Goal: Information Seeking & Learning: Learn about a topic

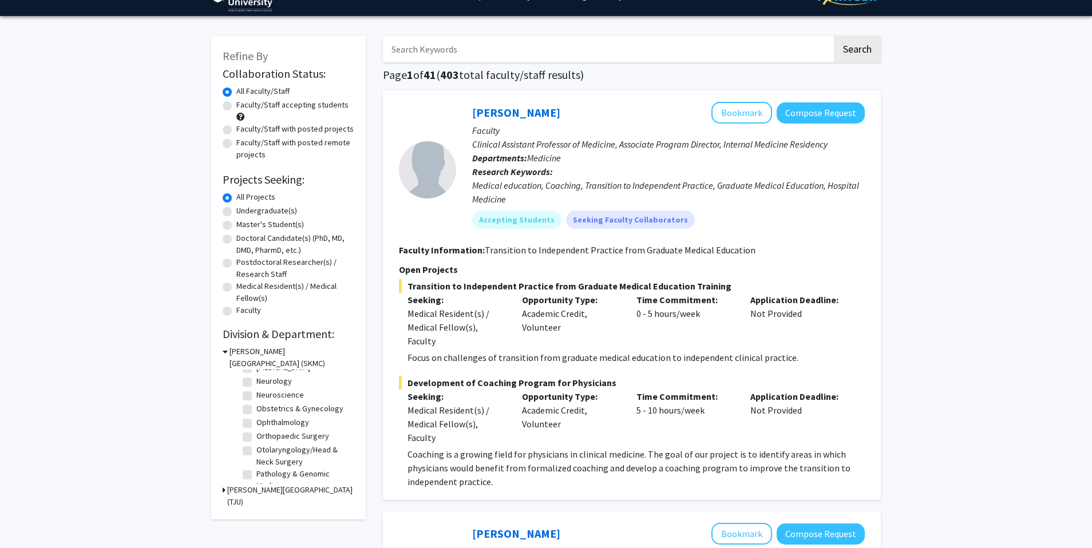
scroll to position [315, 0]
click at [256, 376] on label "[MEDICAL_DATA]" at bounding box center [283, 370] width 54 height 12
click at [256, 372] on input "[MEDICAL_DATA]" at bounding box center [259, 367] width 7 height 7
checkbox input "true"
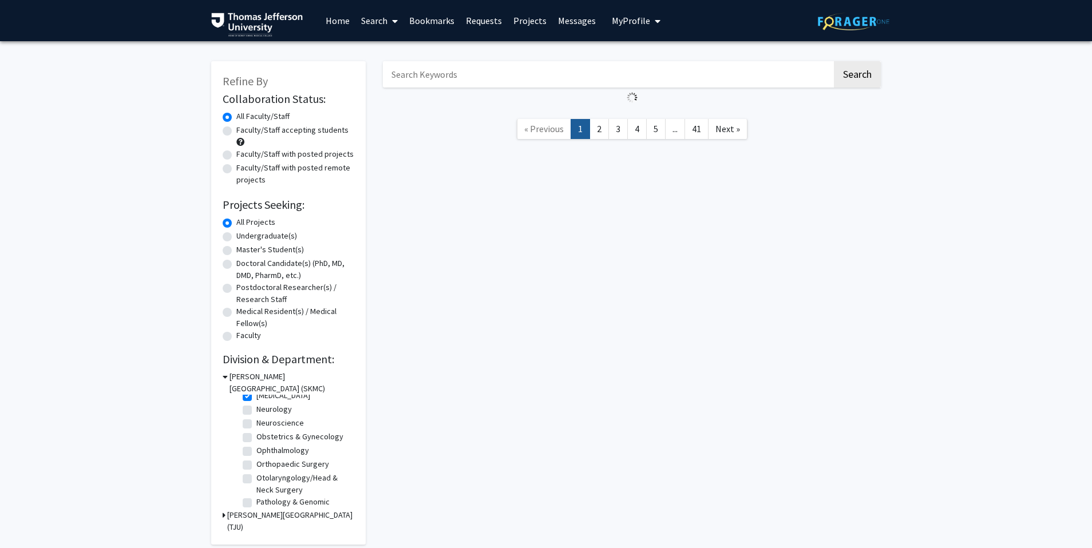
click at [256, 415] on label "Neurology" at bounding box center [273, 409] width 35 height 12
click at [256, 411] on input "Neurology" at bounding box center [259, 406] width 7 height 7
checkbox input "true"
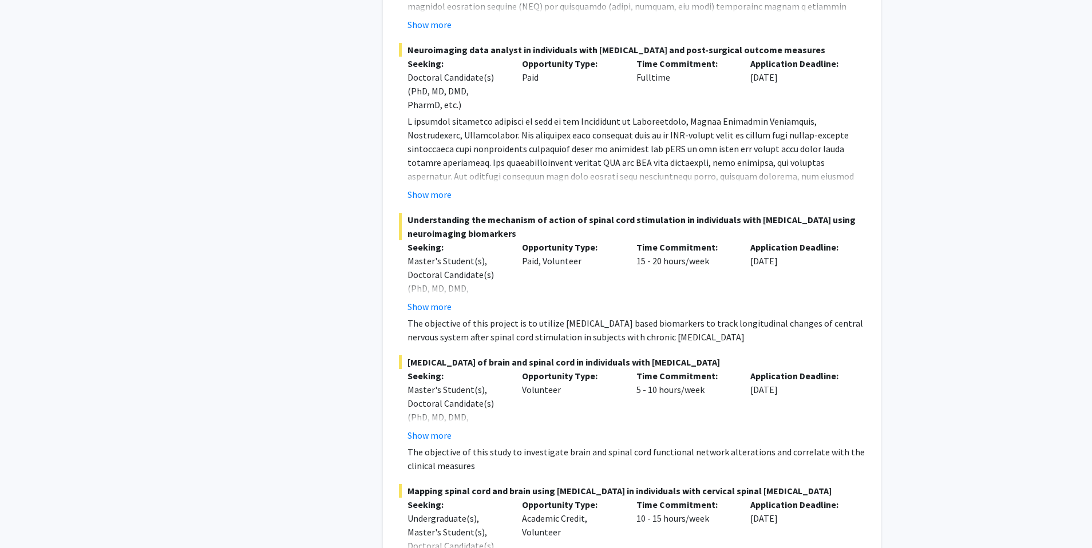
scroll to position [1083, 0]
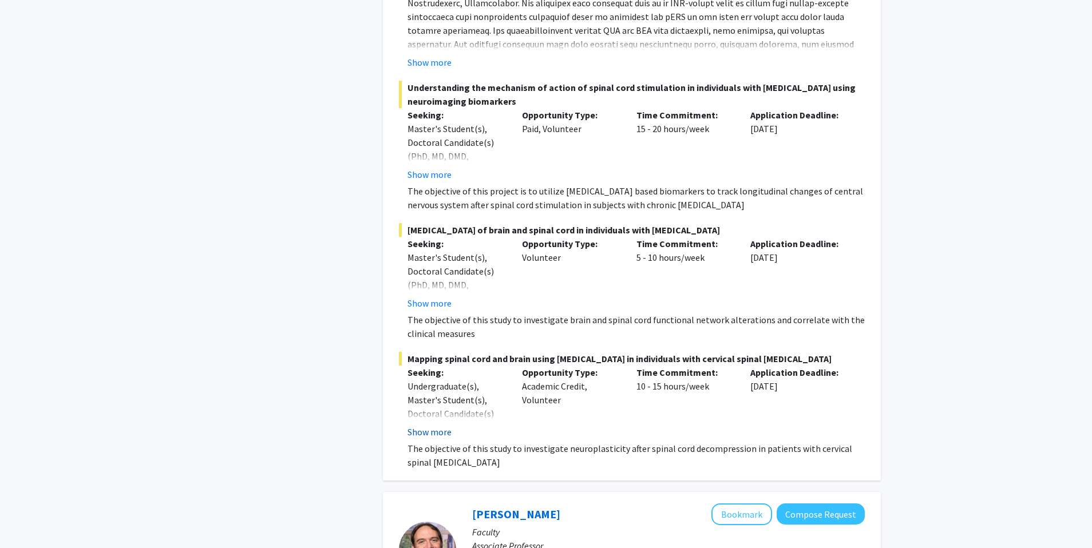
click at [436, 436] on button "Show more" at bounding box center [429, 432] width 44 height 14
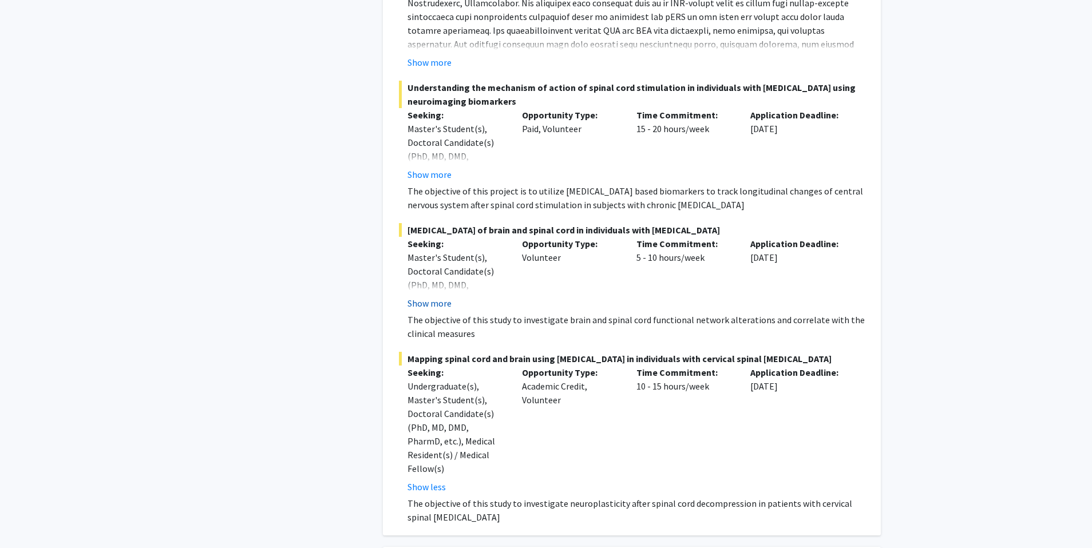
click at [443, 308] on button "Show more" at bounding box center [429, 303] width 44 height 14
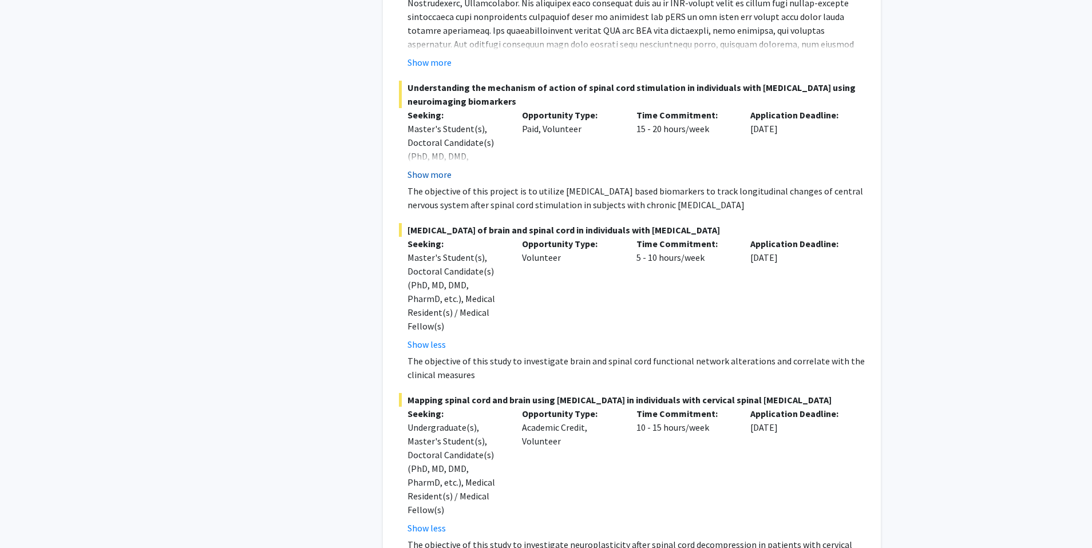
click at [439, 177] on button "Show more" at bounding box center [429, 175] width 44 height 14
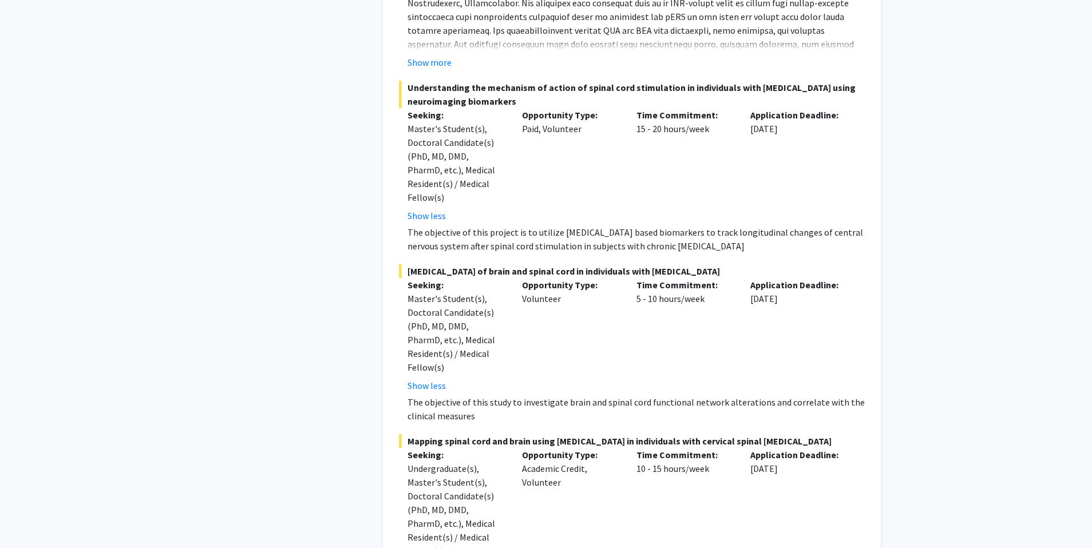
click at [685, 264] on span "[MEDICAL_DATA] of brain and spinal cord in individuals with [MEDICAL_DATA]" at bounding box center [632, 271] width 466 height 14
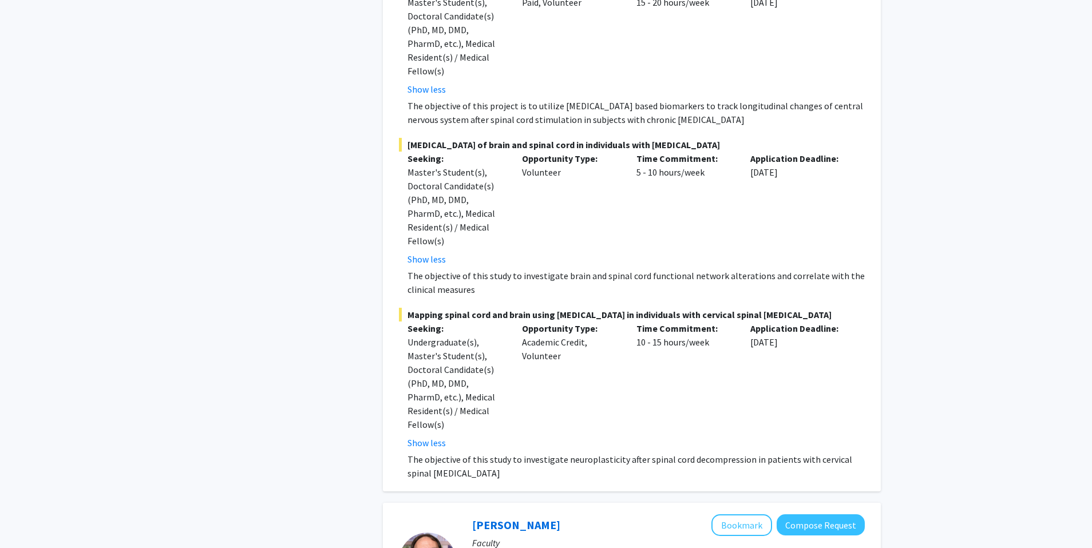
scroll to position [1237, 0]
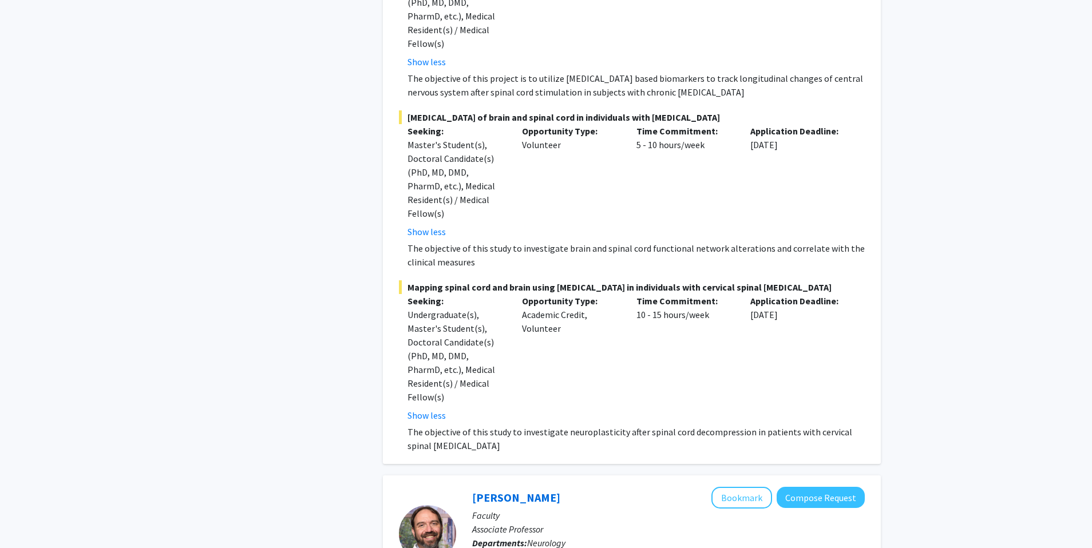
click at [601, 425] on p "The objective of this study to investigate neuroplasticity after spinal cord de…" at bounding box center [635, 438] width 457 height 27
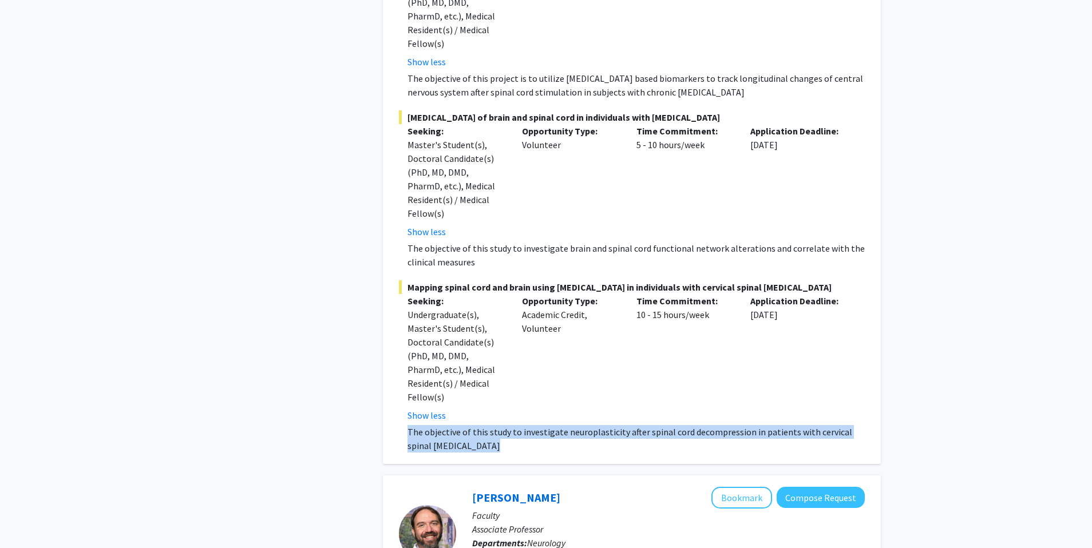
click at [601, 425] on p "The objective of this study to investigate neuroplasticity after spinal cord de…" at bounding box center [635, 438] width 457 height 27
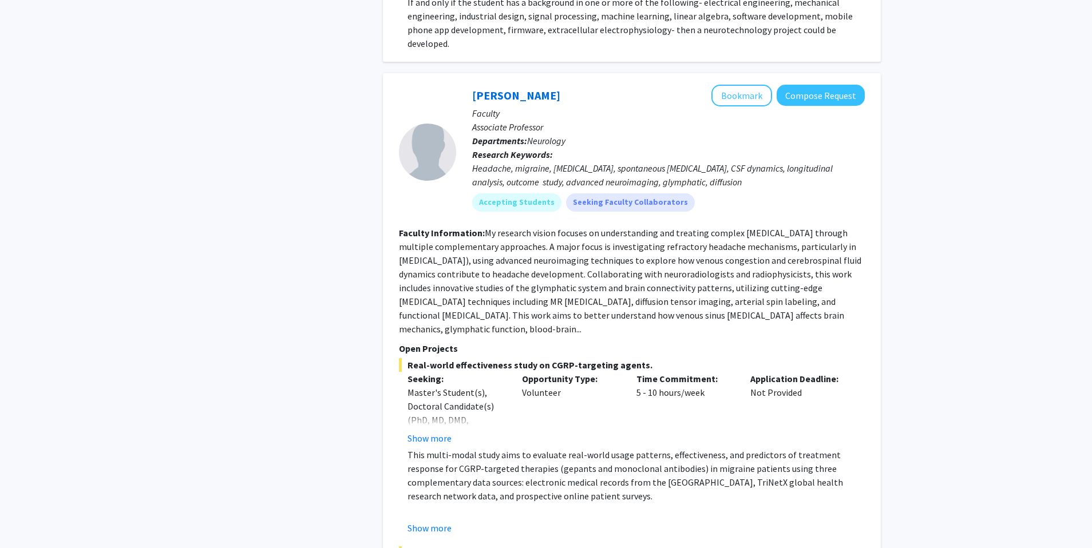
scroll to position [1979, 0]
click at [424, 430] on button "Show more" at bounding box center [429, 437] width 44 height 14
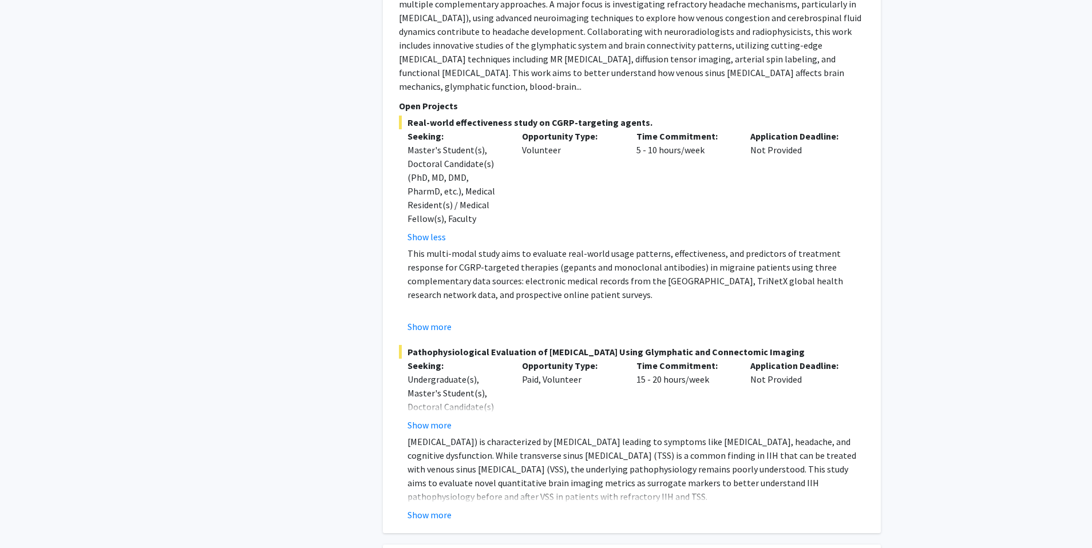
scroll to position [2318, 0]
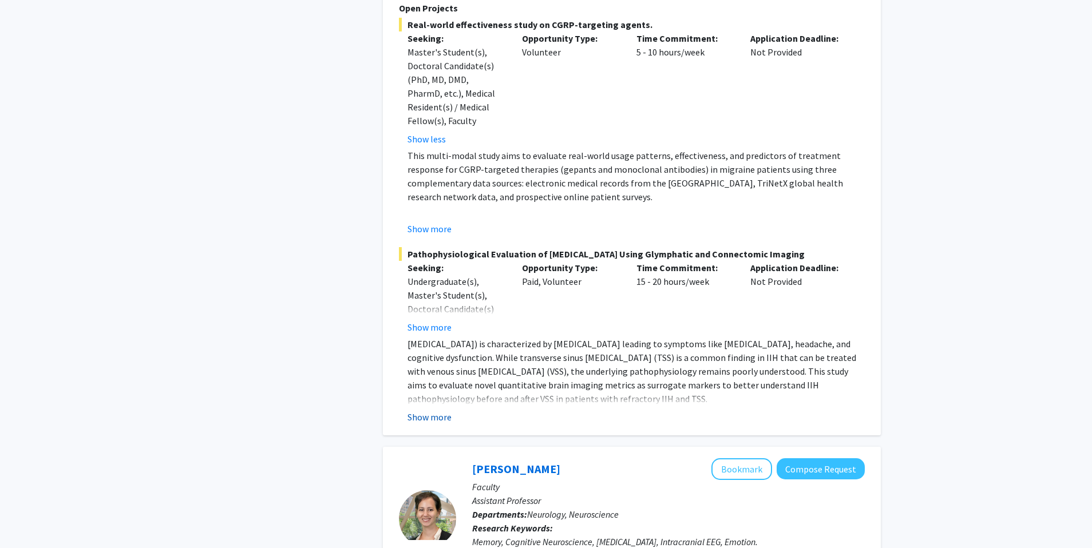
click at [422, 410] on button "Show more" at bounding box center [429, 417] width 44 height 14
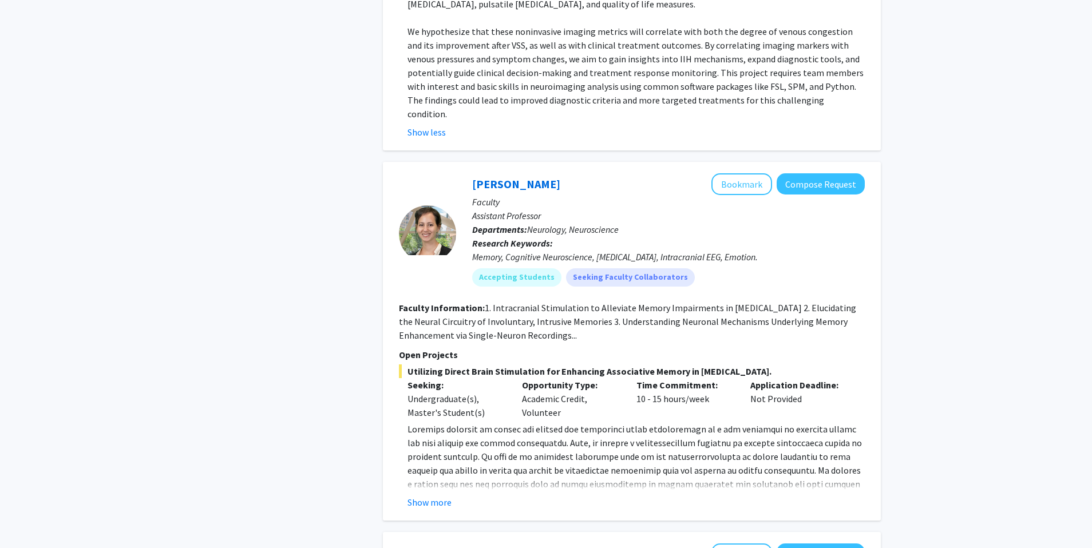
scroll to position [2832, 0]
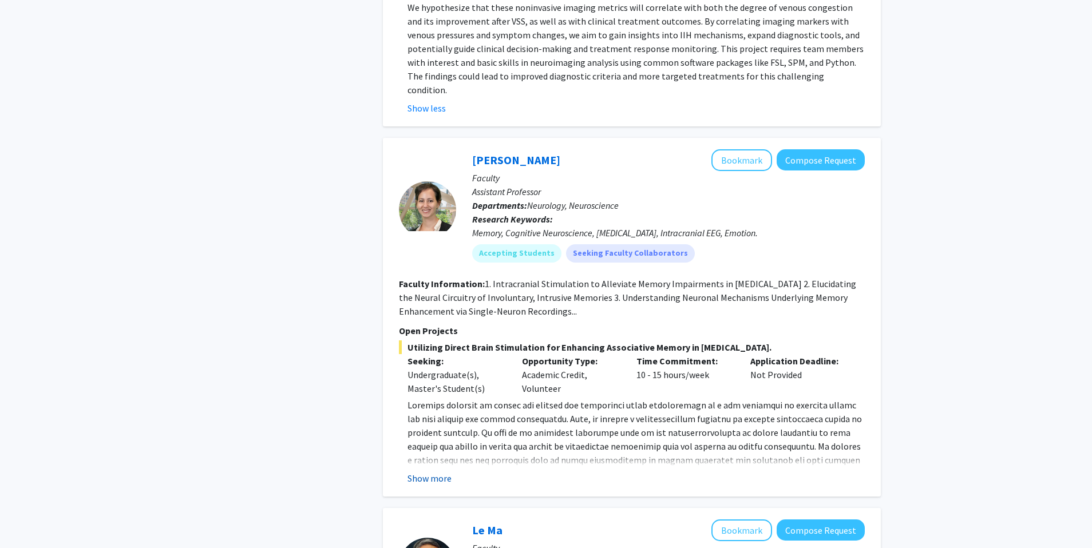
click at [422, 471] on button "Show more" at bounding box center [429, 478] width 44 height 14
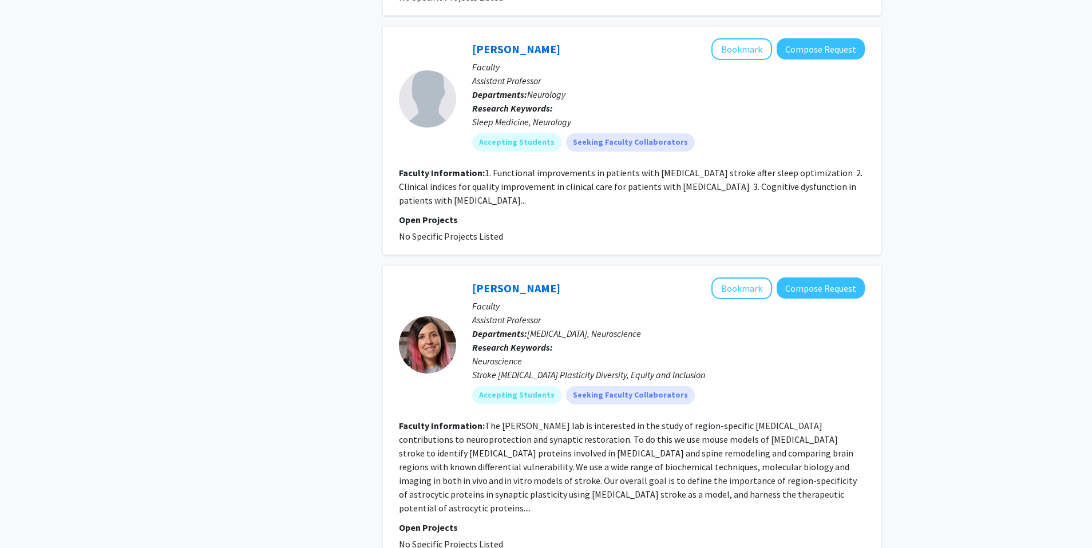
scroll to position [4212, 0]
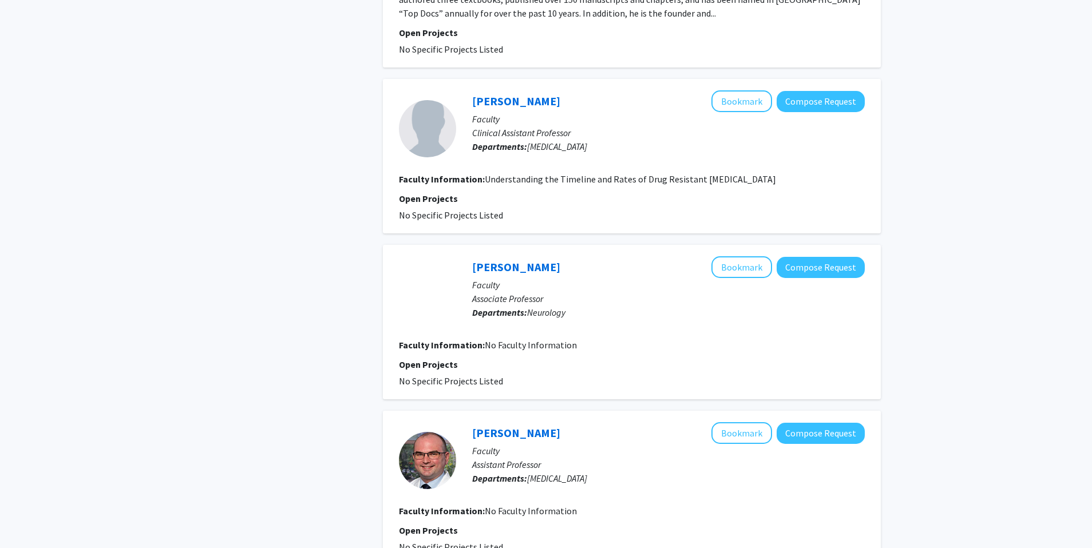
scroll to position [1753, 0]
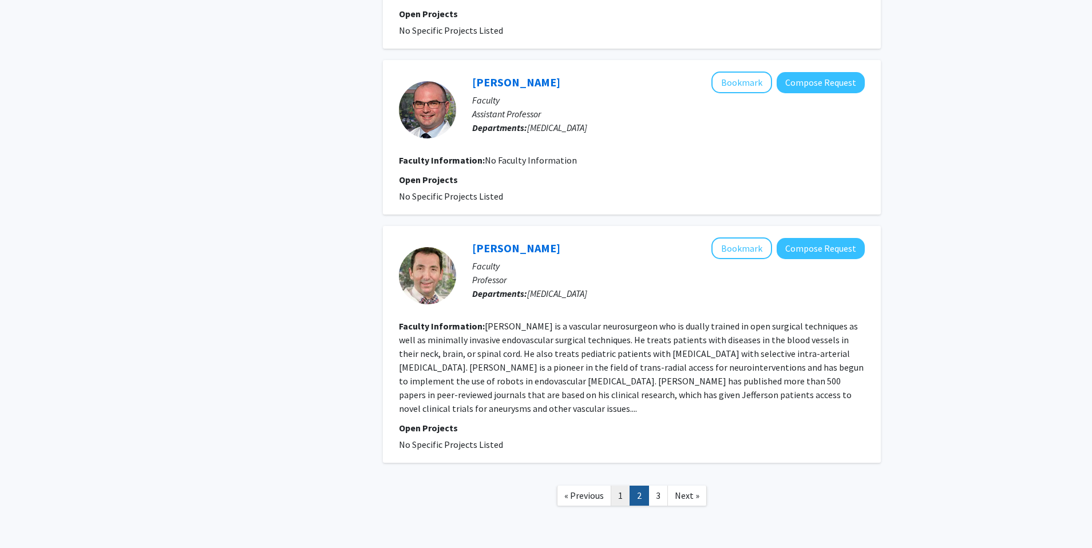
click at [612, 486] on link "1" at bounding box center [619, 496] width 19 height 20
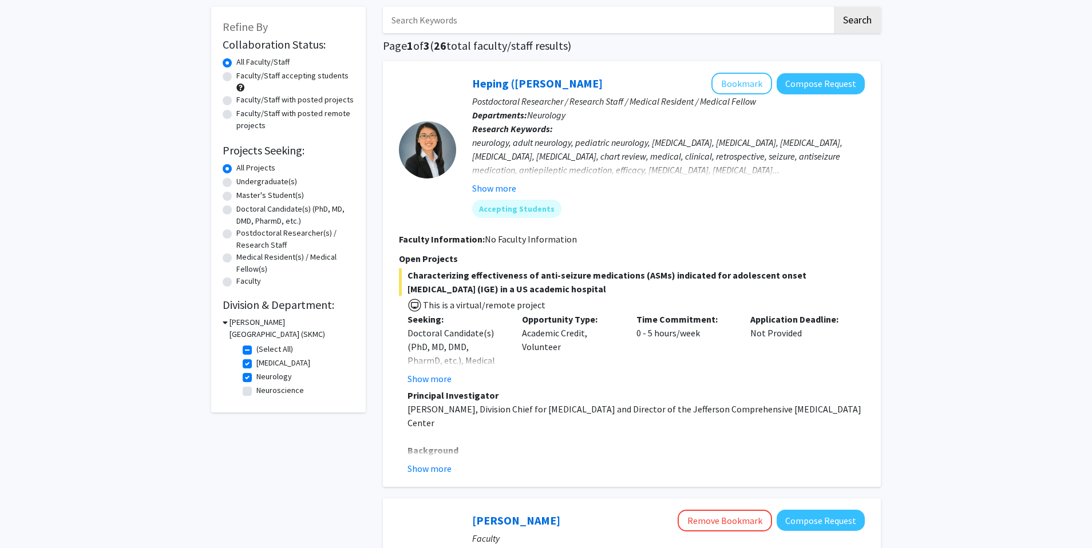
scroll to position [50, 0]
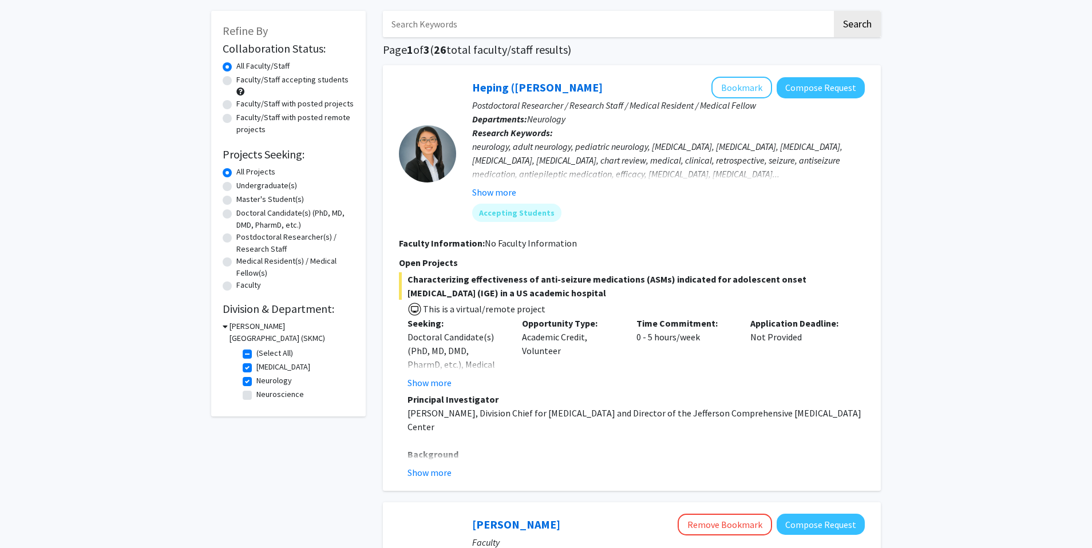
click at [426, 466] on button "Show more" at bounding box center [429, 473] width 44 height 14
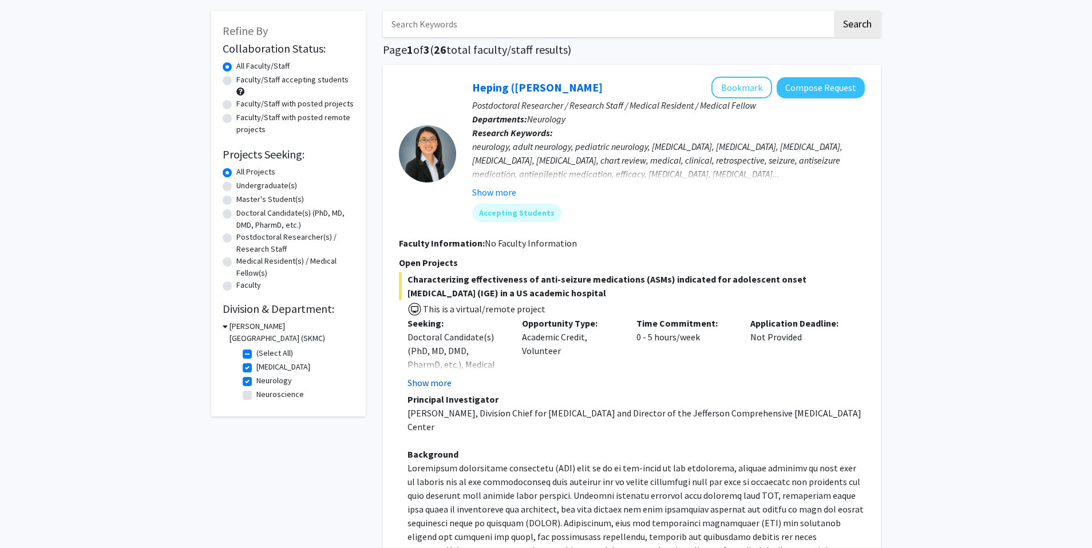
click at [430, 386] on button "Show more" at bounding box center [429, 383] width 44 height 14
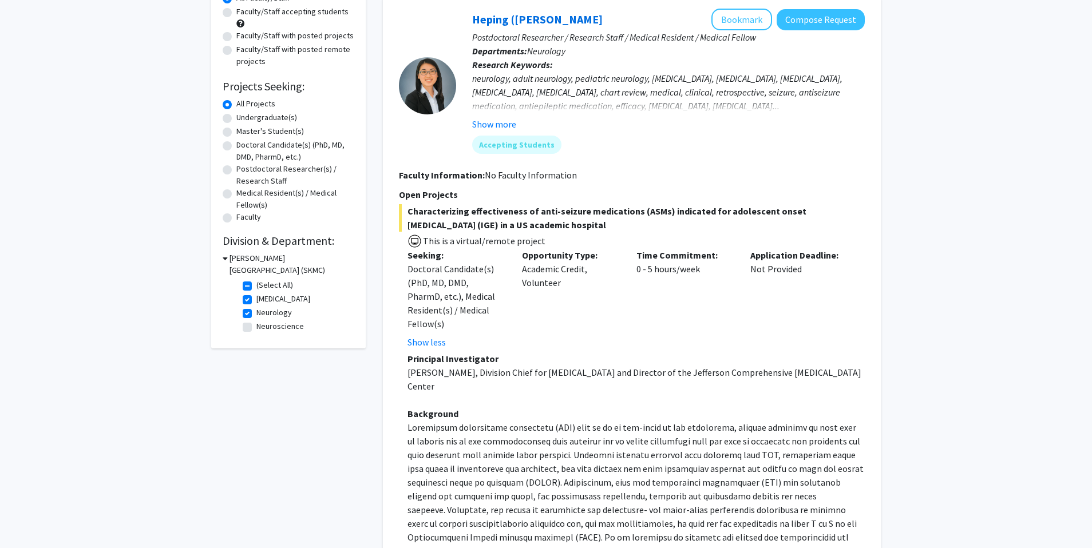
scroll to position [42, 0]
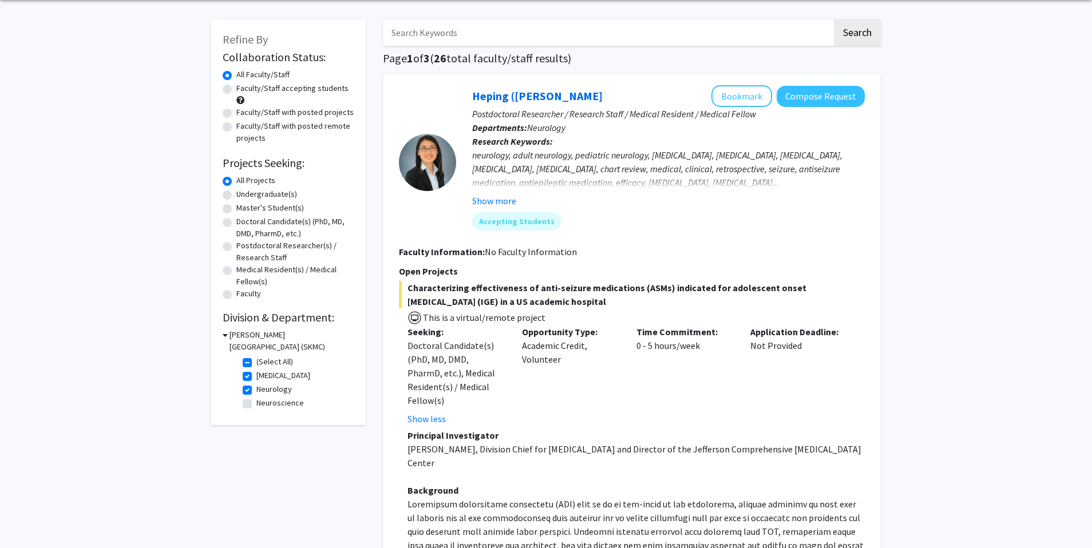
click at [256, 403] on label "Neuroscience" at bounding box center [279, 403] width 47 height 12
click at [256, 403] on input "Neuroscience" at bounding box center [259, 400] width 7 height 7
checkbox input "true"
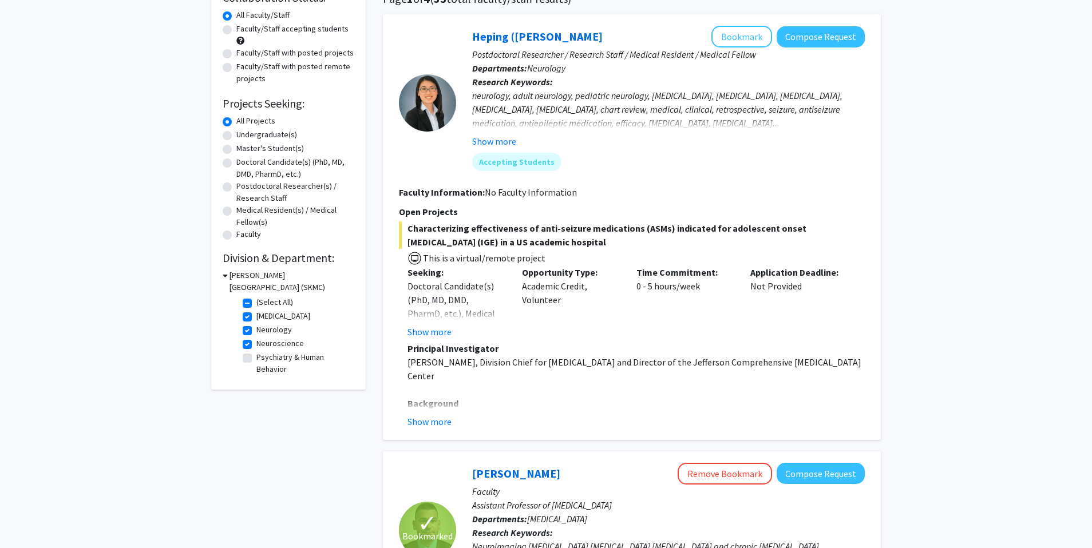
scroll to position [107, 0]
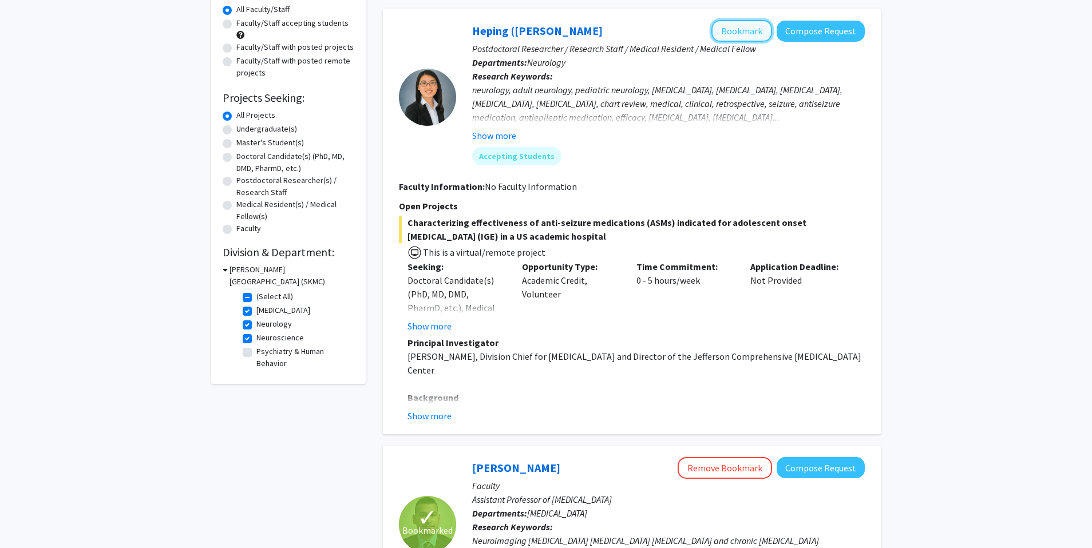
click at [732, 21] on button "Bookmark" at bounding box center [741, 31] width 61 height 22
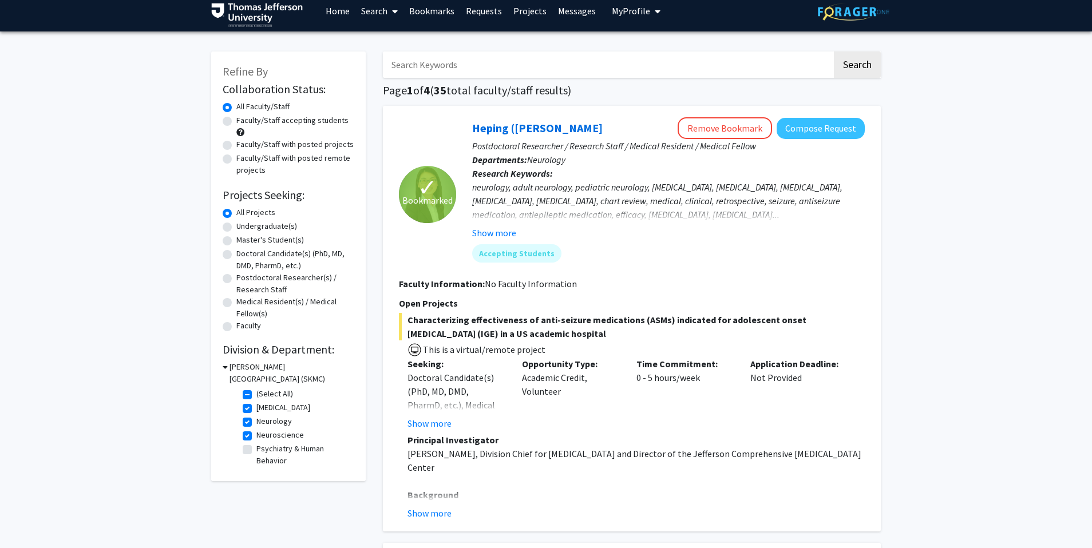
scroll to position [6, 0]
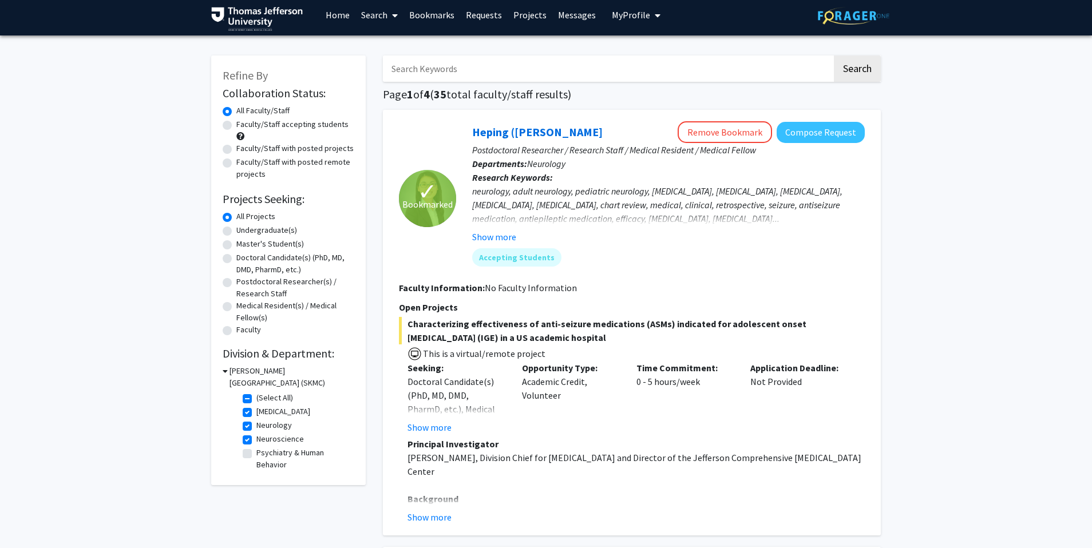
click at [291, 365] on h3 "[PERSON_NAME][GEOGRAPHIC_DATA] (SKMC)" at bounding box center [291, 377] width 125 height 24
click at [291, 365] on h3 "[PERSON_NAME][GEOGRAPHIC_DATA] (SKMC)" at bounding box center [290, 377] width 127 height 24
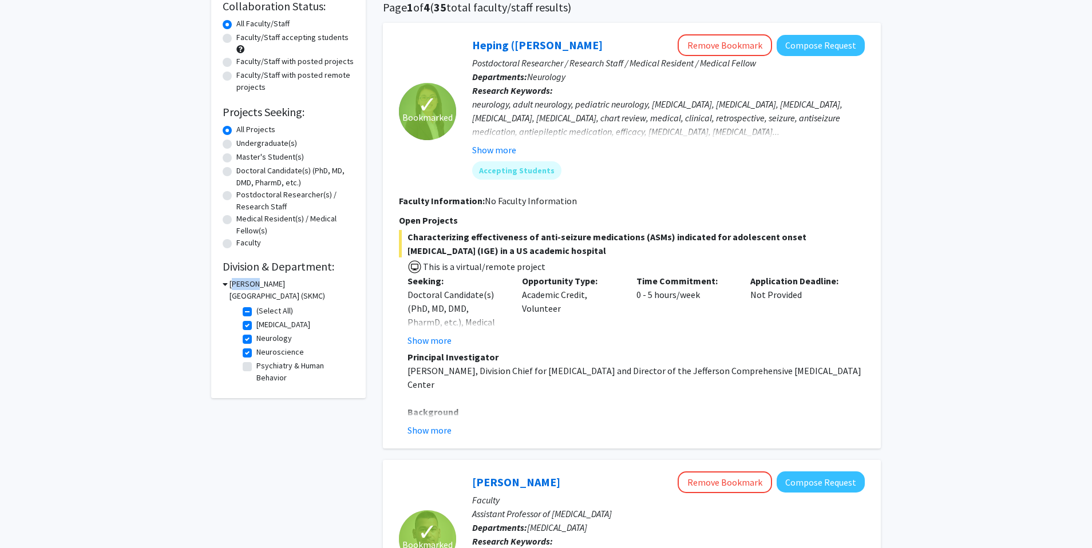
scroll to position [108, 0]
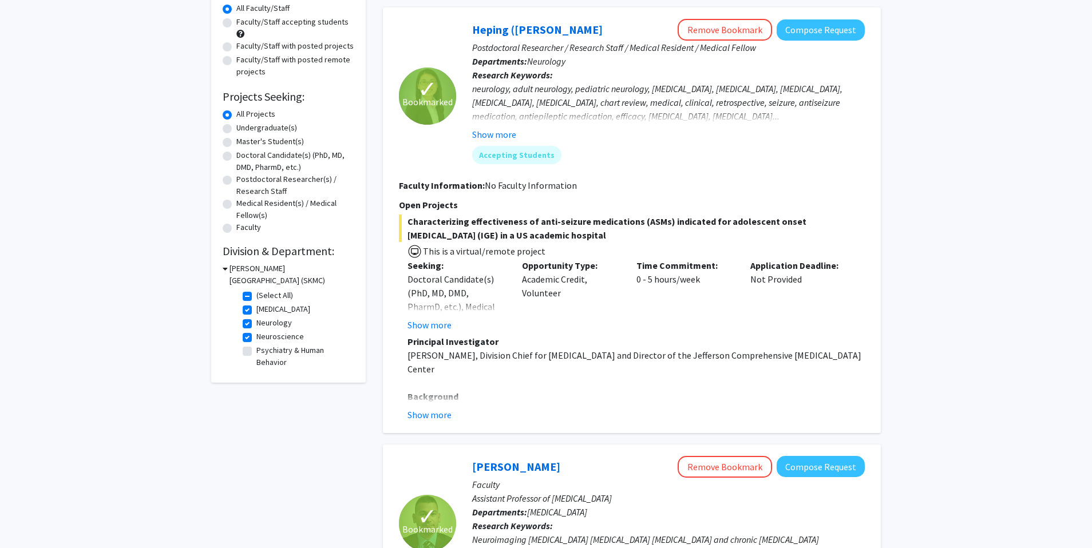
click at [315, 354] on label "Psychiatry & Human Behavior" at bounding box center [303, 356] width 95 height 24
click at [264, 352] on input "Psychiatry & Human Behavior" at bounding box center [259, 347] width 7 height 7
checkbox input "true"
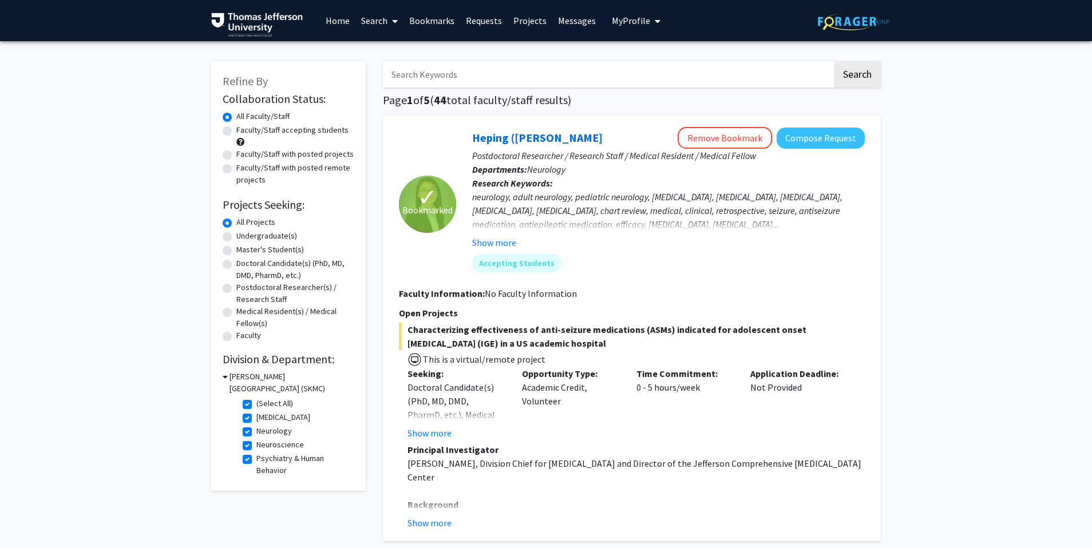
click at [256, 404] on label "(Select All)" at bounding box center [274, 404] width 37 height 12
click at [256, 404] on input "(Select All)" at bounding box center [259, 401] width 7 height 7
checkbox input "false"
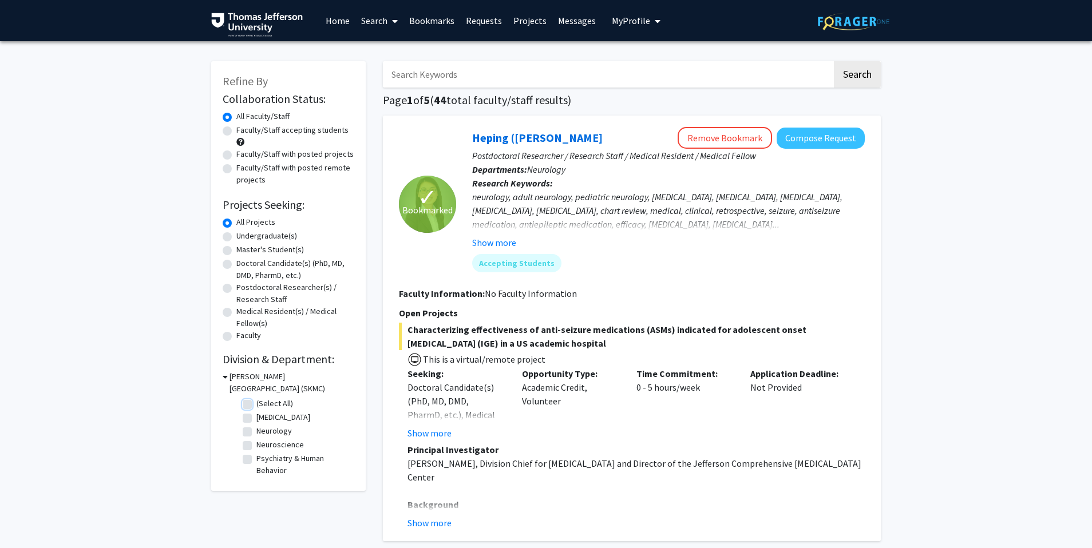
checkbox input "false"
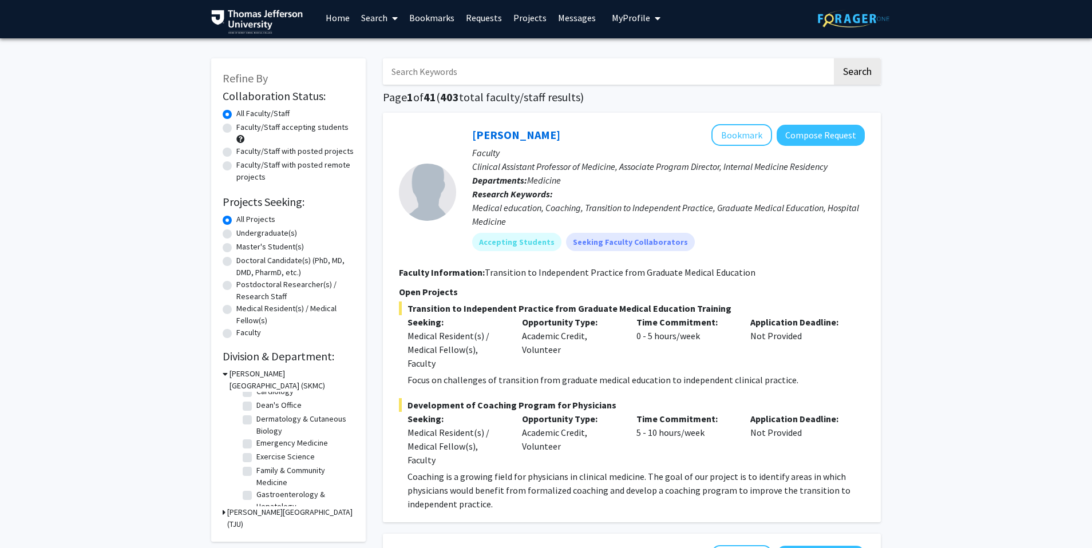
scroll to position [85, 0]
click at [256, 430] on label "Emergency Medicine" at bounding box center [292, 429] width 72 height 12
click at [256, 430] on input "Emergency Medicine" at bounding box center [259, 426] width 7 height 7
checkbox input "true"
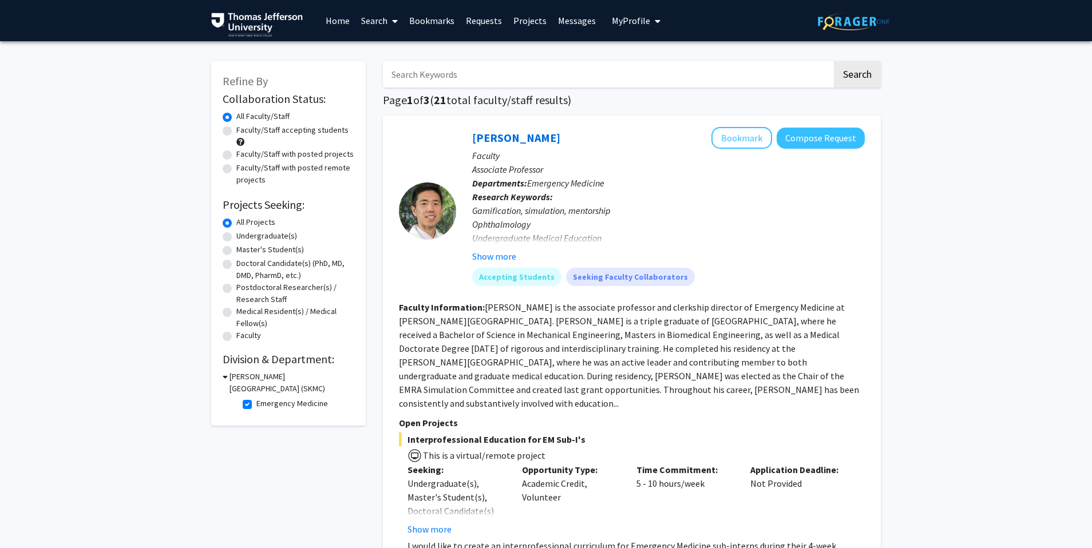
click at [240, 388] on h3 "[PERSON_NAME][GEOGRAPHIC_DATA] (SKMC)" at bounding box center [291, 383] width 125 height 24
click at [240, 388] on h3 "[PERSON_NAME][GEOGRAPHIC_DATA] (SKMC)" at bounding box center [290, 383] width 127 height 24
click at [256, 404] on label "Emergency Medicine" at bounding box center [292, 404] width 72 height 12
click at [256, 404] on input "Emergency Medicine" at bounding box center [259, 401] width 7 height 7
checkbox input "false"
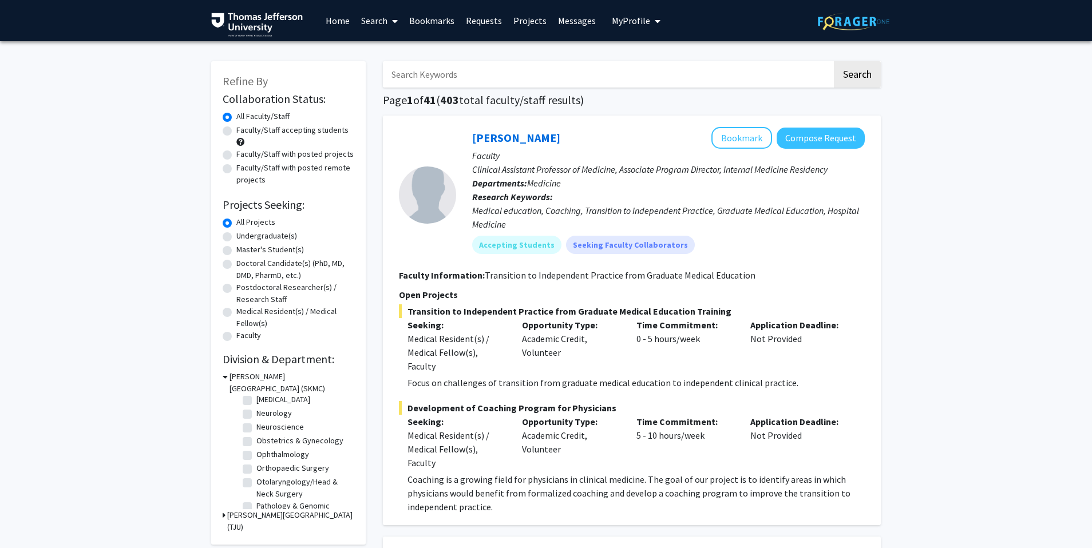
scroll to position [312, 0]
click at [256, 474] on label "Orthopaedic Surgery" at bounding box center [292, 468] width 73 height 12
click at [256, 469] on input "Orthopaedic Surgery" at bounding box center [259, 465] width 7 height 7
checkbox input "true"
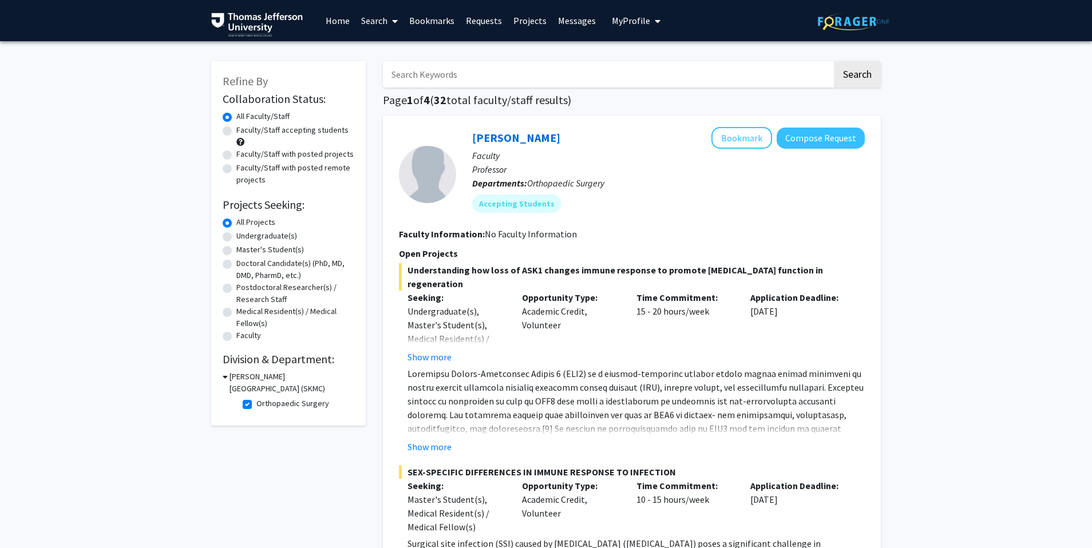
click at [430, 367] on p at bounding box center [635, 525] width 457 height 316
click at [438, 360] on button "Show more" at bounding box center [429, 357] width 44 height 14
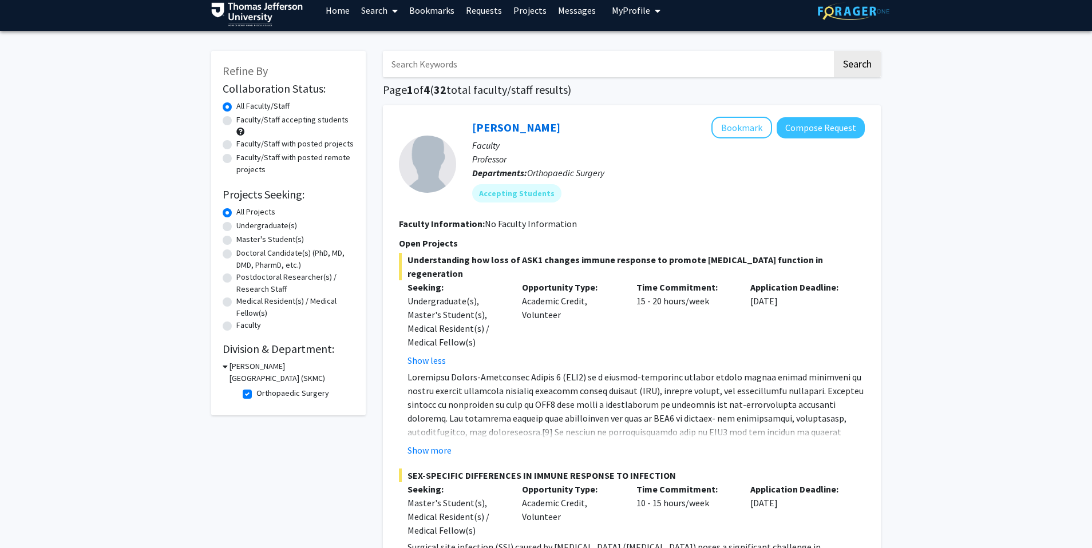
scroll to position [15, 0]
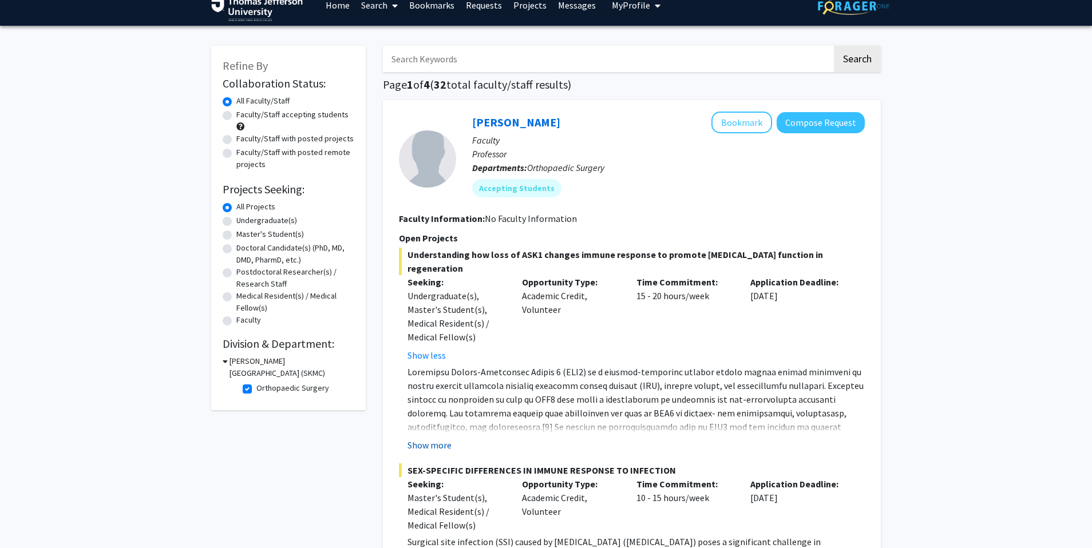
click at [431, 446] on button "Show more" at bounding box center [429, 445] width 44 height 14
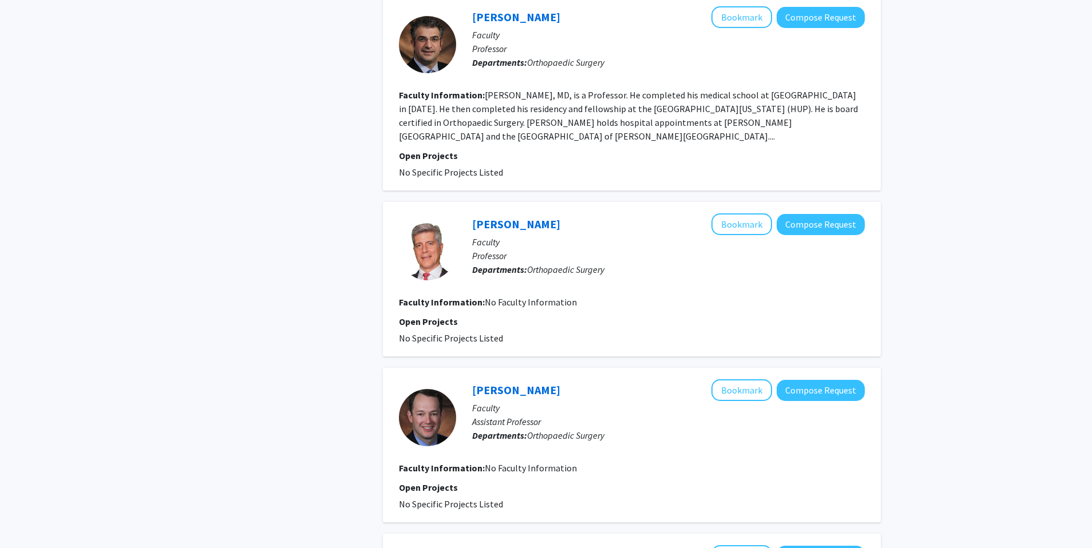
scroll to position [2356, 0]
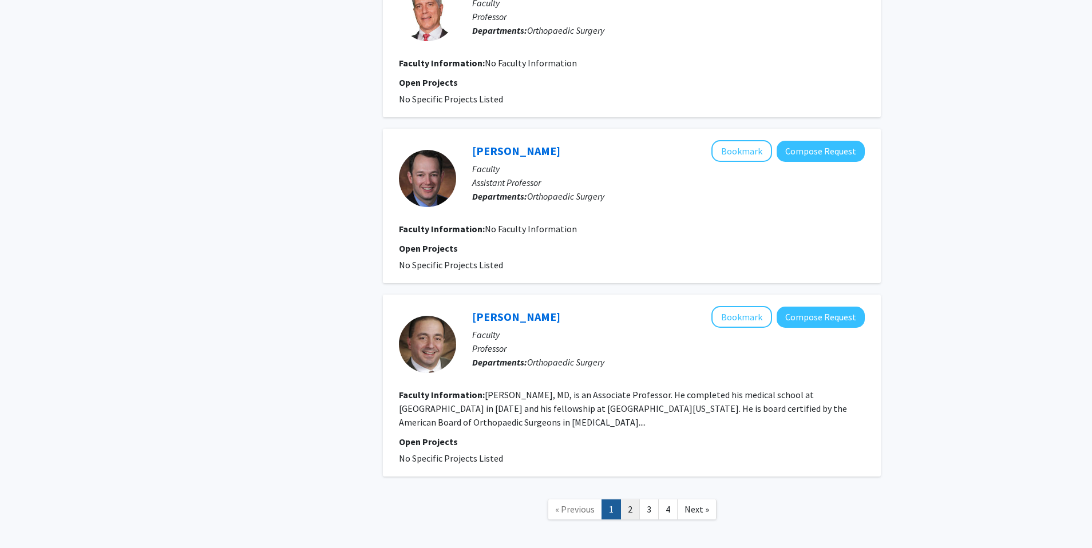
click at [638, 499] on link "2" at bounding box center [629, 509] width 19 height 20
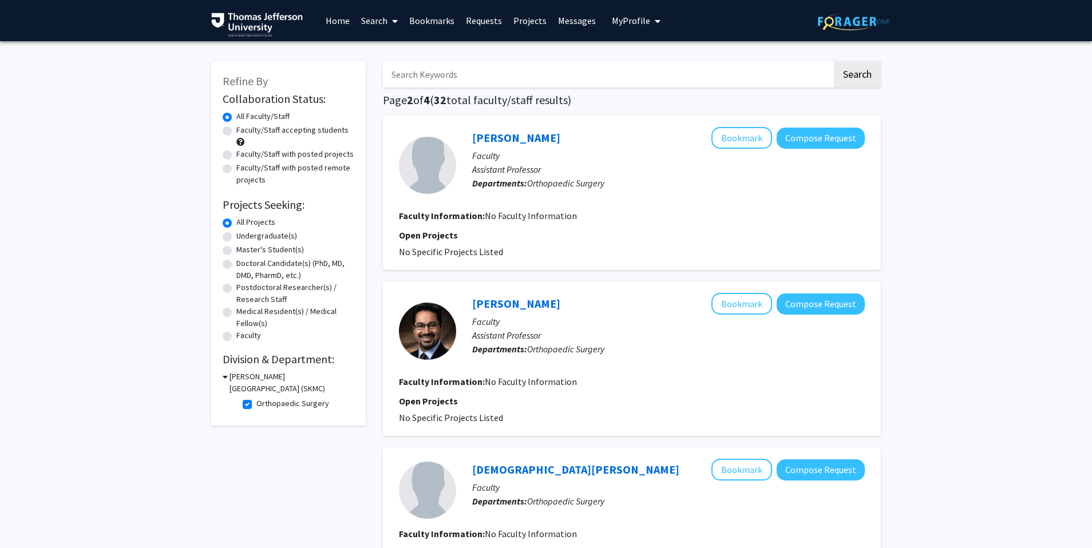
click at [256, 402] on label "Orthopaedic Surgery" at bounding box center [292, 404] width 73 height 12
click at [256, 402] on input "Orthopaedic Surgery" at bounding box center [259, 401] width 7 height 7
checkbox input "false"
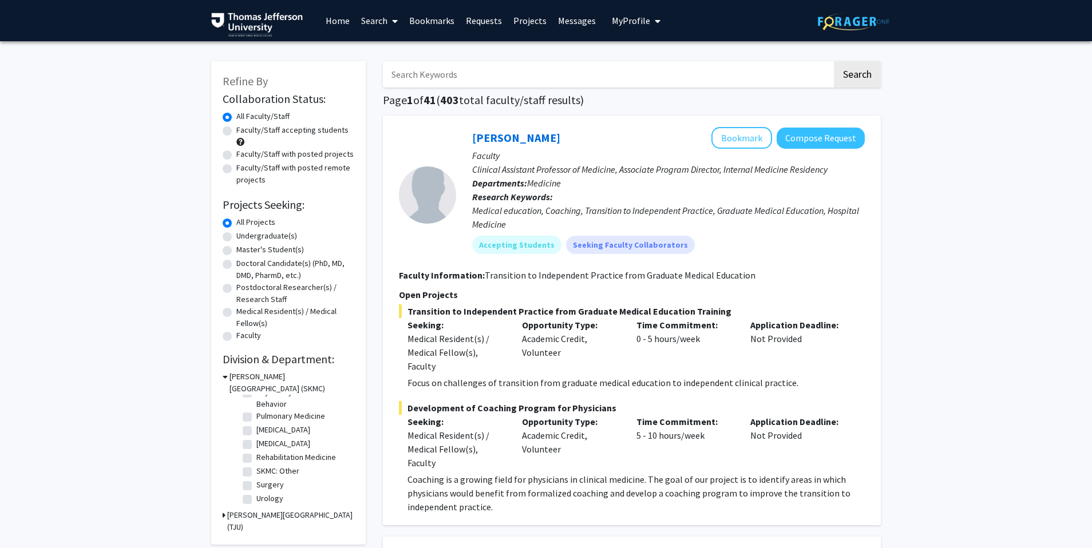
scroll to position [523, 0]
click at [256, 488] on label "Surgery" at bounding box center [269, 485] width 27 height 12
click at [256, 486] on input "Surgery" at bounding box center [259, 482] width 7 height 7
checkbox input "true"
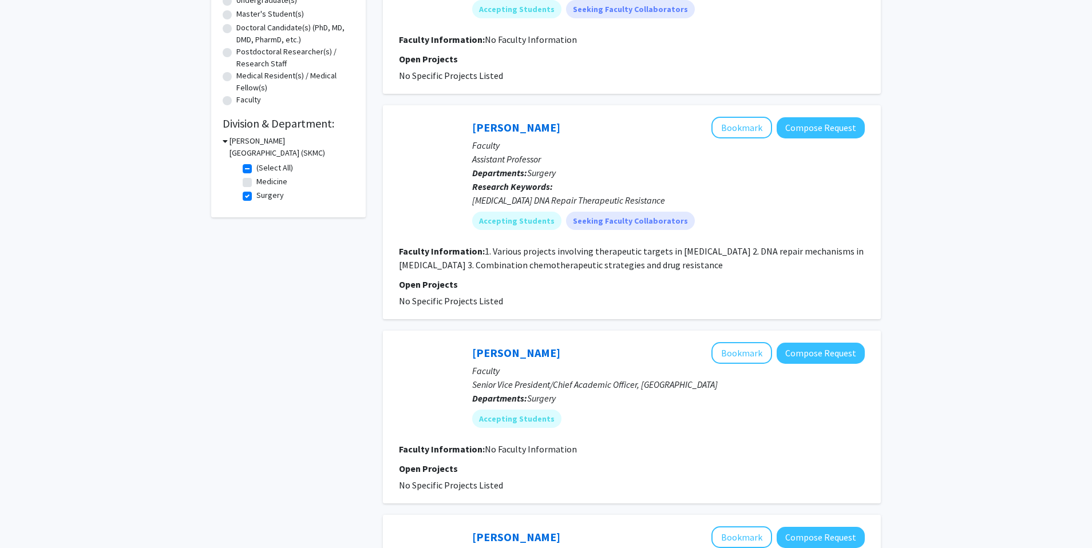
scroll to position [237, 0]
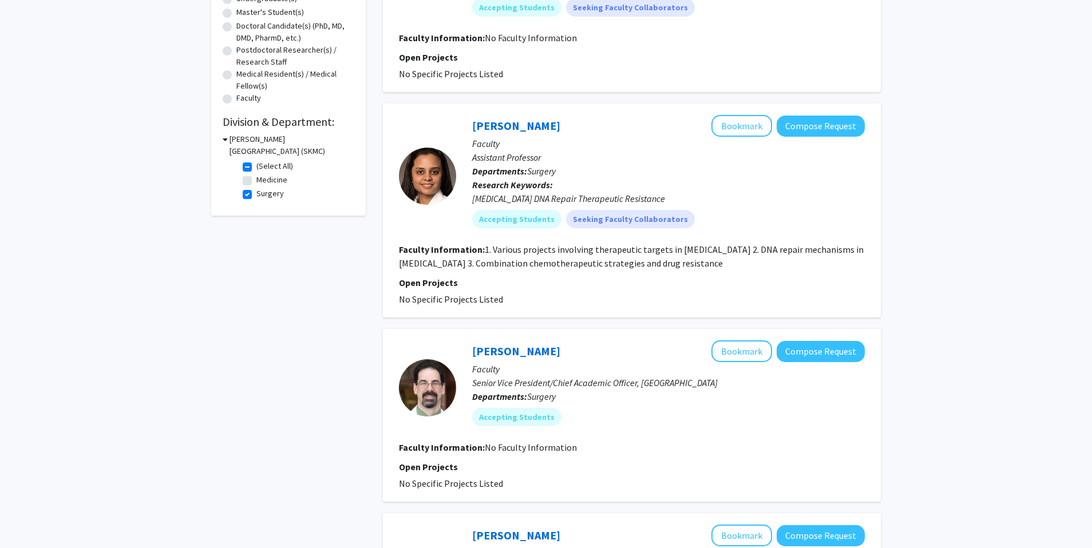
click at [256, 194] on label "Surgery" at bounding box center [269, 194] width 27 height 12
click at [256, 194] on input "Surgery" at bounding box center [259, 191] width 7 height 7
checkbox input "false"
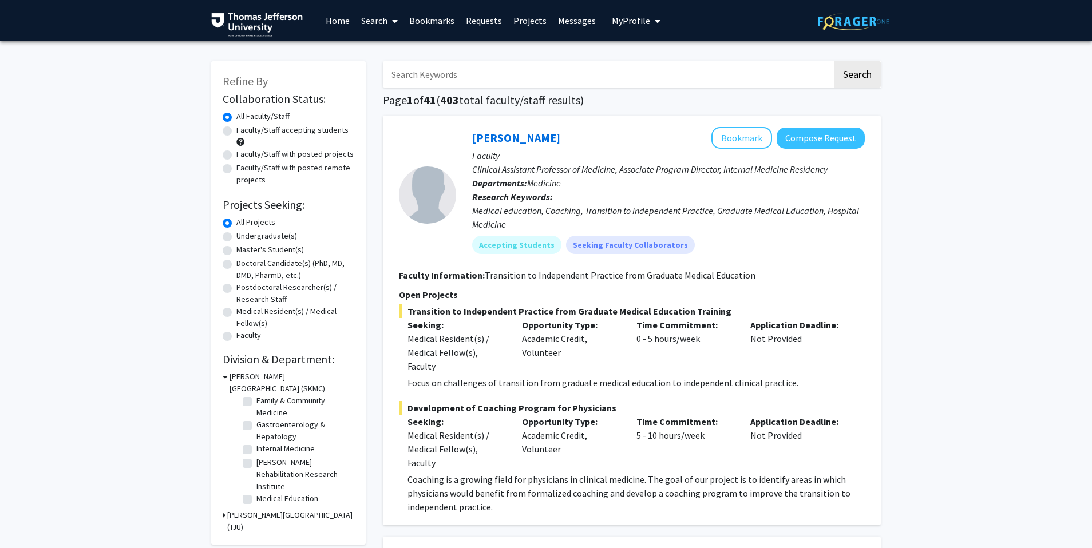
scroll to position [166, 0]
click at [302, 489] on label "Medical Oncology" at bounding box center [286, 489] width 61 height 12
click at [264, 489] on input "Medical Oncology" at bounding box center [259, 486] width 7 height 7
checkbox input "true"
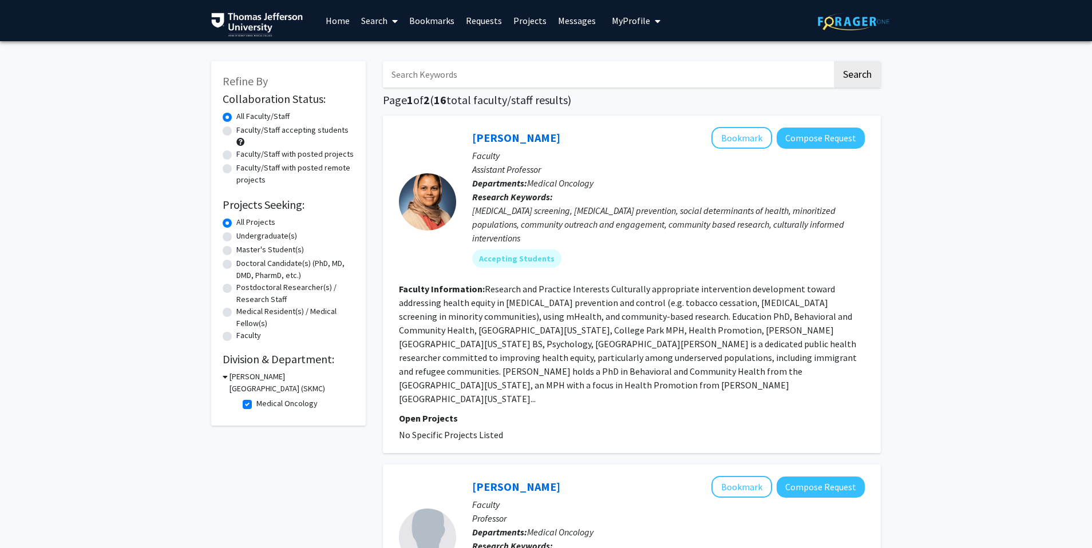
click at [256, 402] on label "Medical Oncology" at bounding box center [286, 404] width 61 height 12
click at [256, 402] on input "Medical Oncology" at bounding box center [259, 401] width 7 height 7
checkbox input "false"
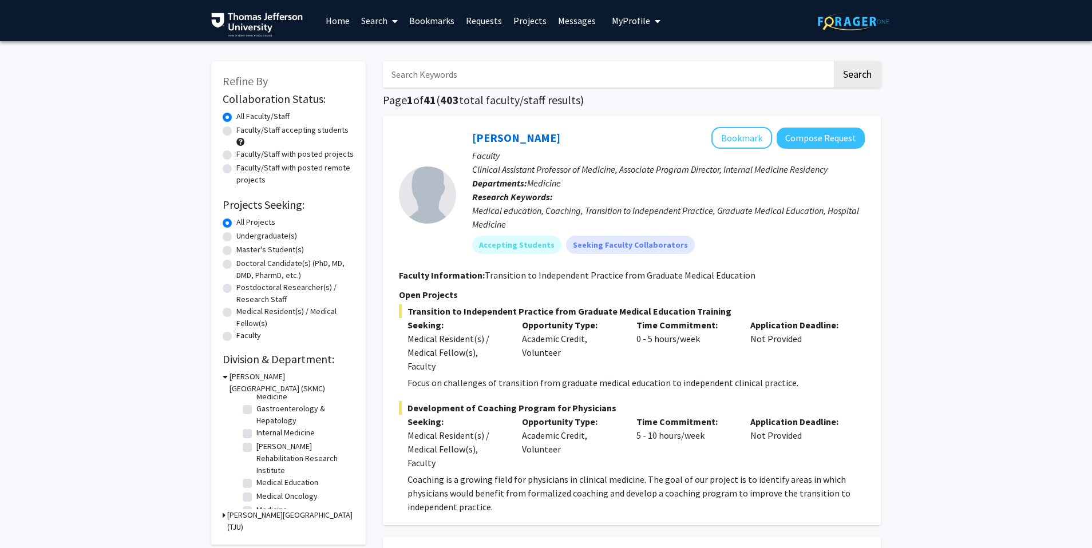
scroll to position [196, 0]
